Goal: Transaction & Acquisition: Purchase product/service

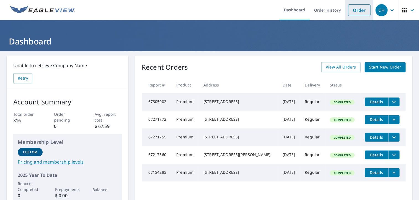
click at [354, 16] on li "Order" at bounding box center [359, 10] width 28 height 20
click at [355, 7] on link "Order" at bounding box center [359, 10] width 22 height 12
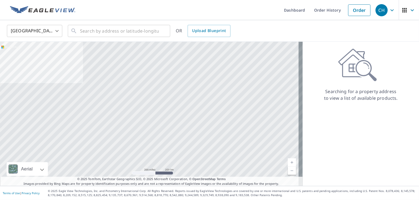
click at [105, 41] on div "United States [GEOGRAPHIC_DATA] ​ ​ OR Upload Blueprint" at bounding box center [209, 31] width 419 height 22
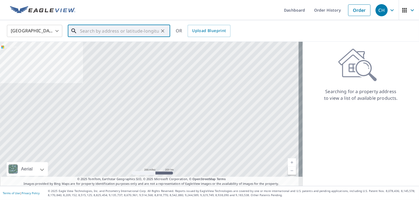
click at [109, 29] on input "text" at bounding box center [119, 30] width 79 height 15
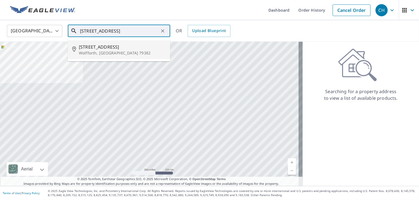
click at [102, 45] on span "[STREET_ADDRESS]" at bounding box center [122, 47] width 87 height 7
type input "[STREET_ADDRESS]"
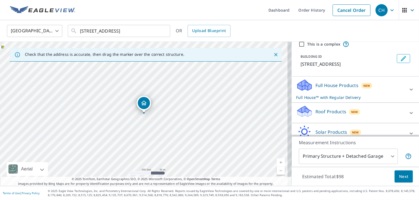
scroll to position [23, 0]
click at [410, 113] on icon at bounding box center [411, 113] width 3 height 2
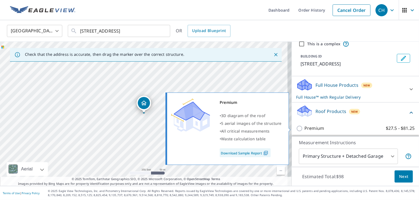
click at [296, 128] on input "Premium $27.5 - $81.25" at bounding box center [300, 128] width 8 height 7
checkbox input "true"
checkbox input "false"
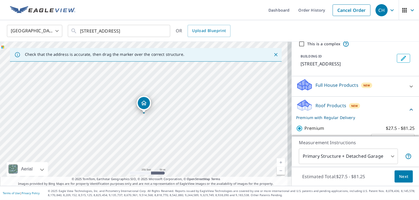
click at [399, 178] on span "Next" at bounding box center [403, 177] width 9 height 7
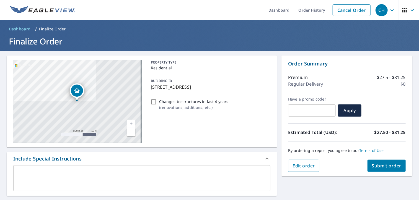
click at [395, 166] on span "Submit order" at bounding box center [387, 166] width 30 height 6
